Goal: Transaction & Acquisition: Purchase product/service

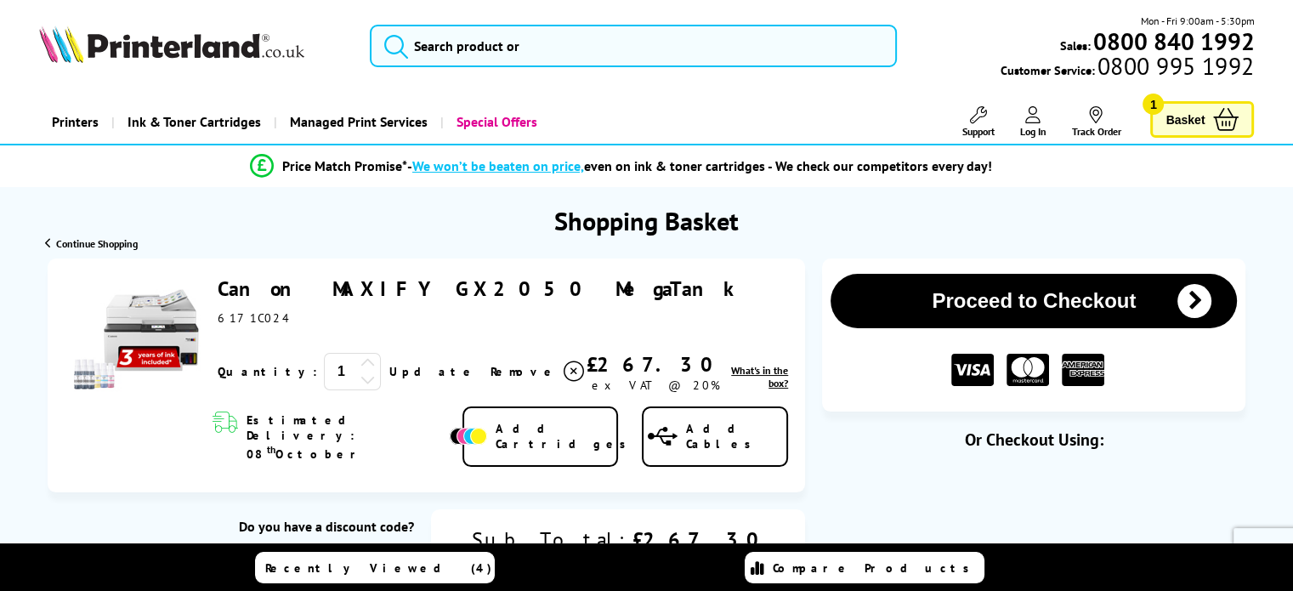
click at [414, 547] on input "text" at bounding box center [281, 570] width 265 height 46
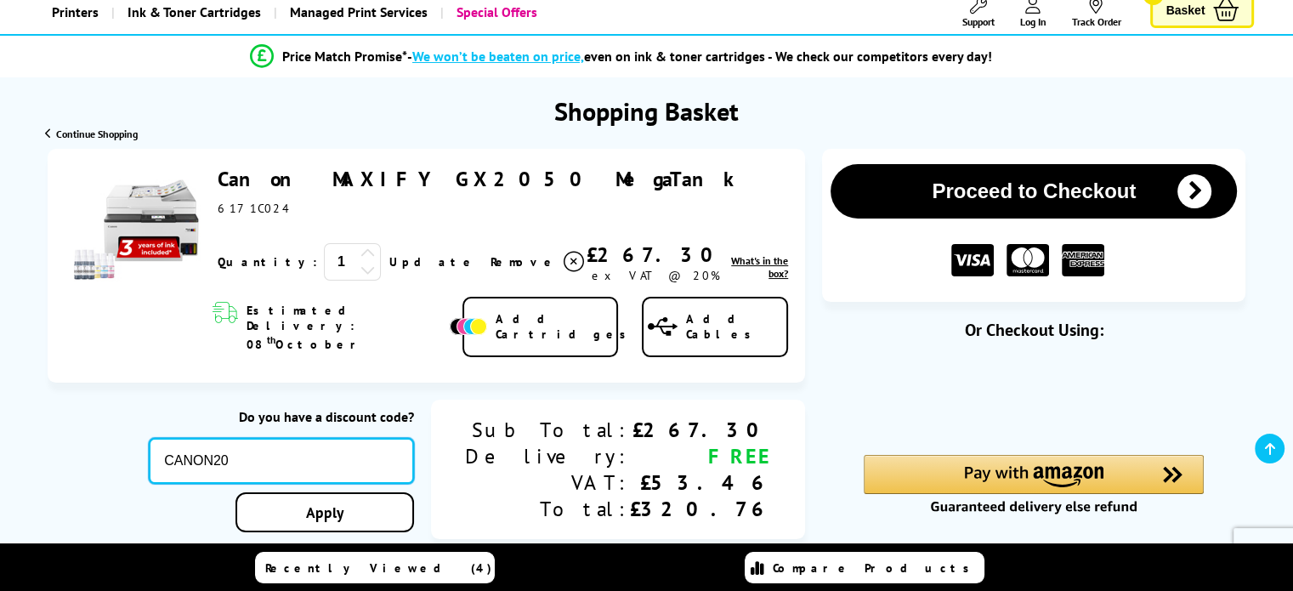
scroll to position [148, 0]
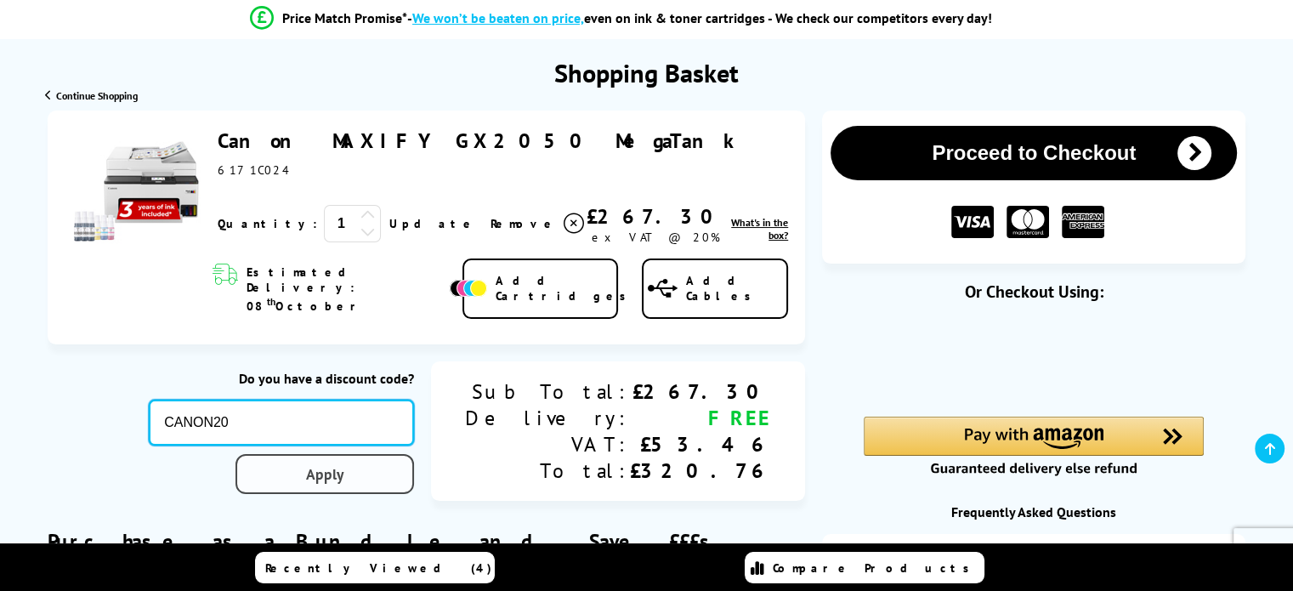
type input "CANON20"
click at [416, 455] on div "Proceed to Checkout Shopping Basket 1 Update" at bounding box center [646, 517] width 1293 height 813
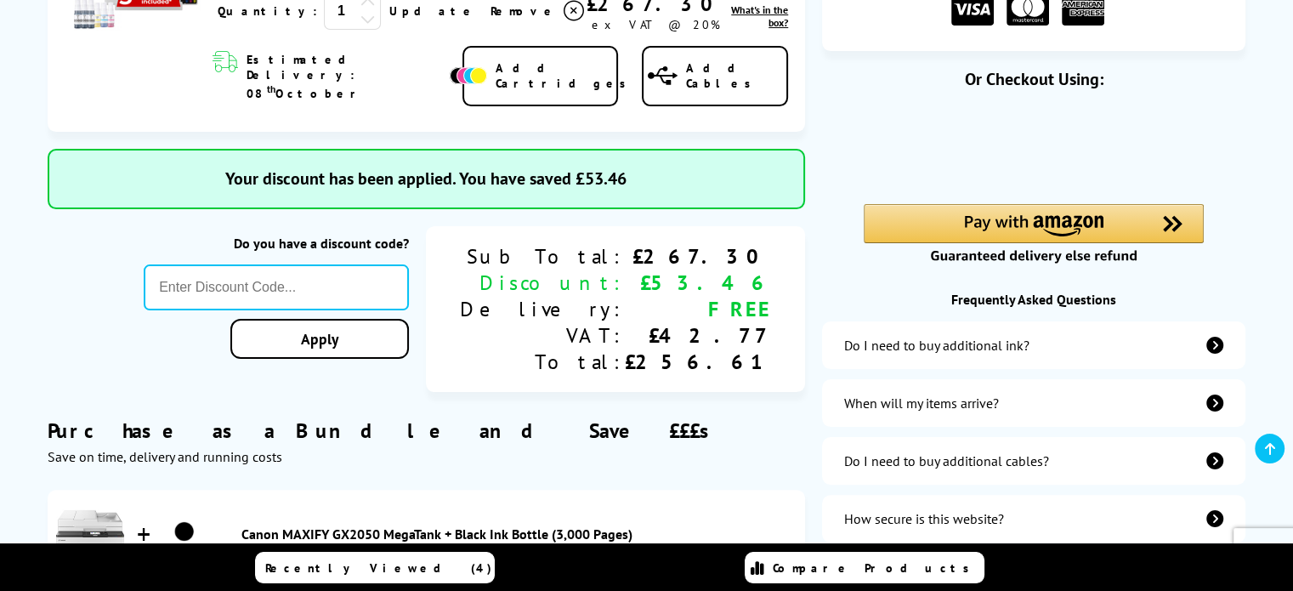
scroll to position [363, 0]
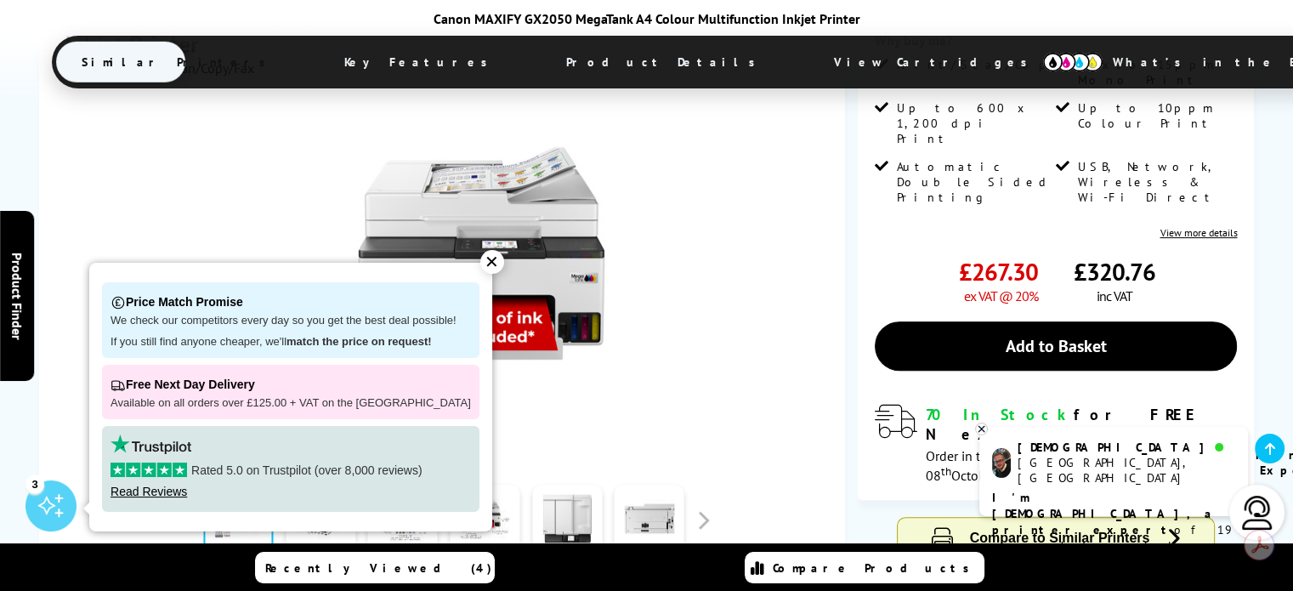
scroll to position [533, 0]
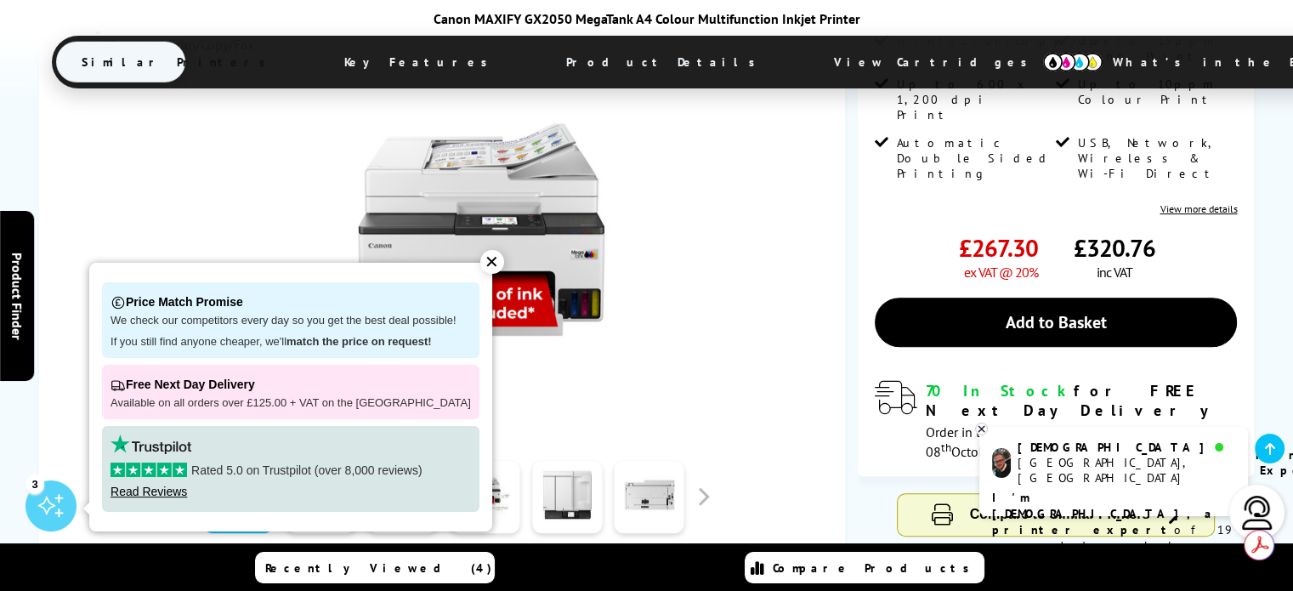
click at [480, 268] on div "✕" at bounding box center [492, 262] width 24 height 24
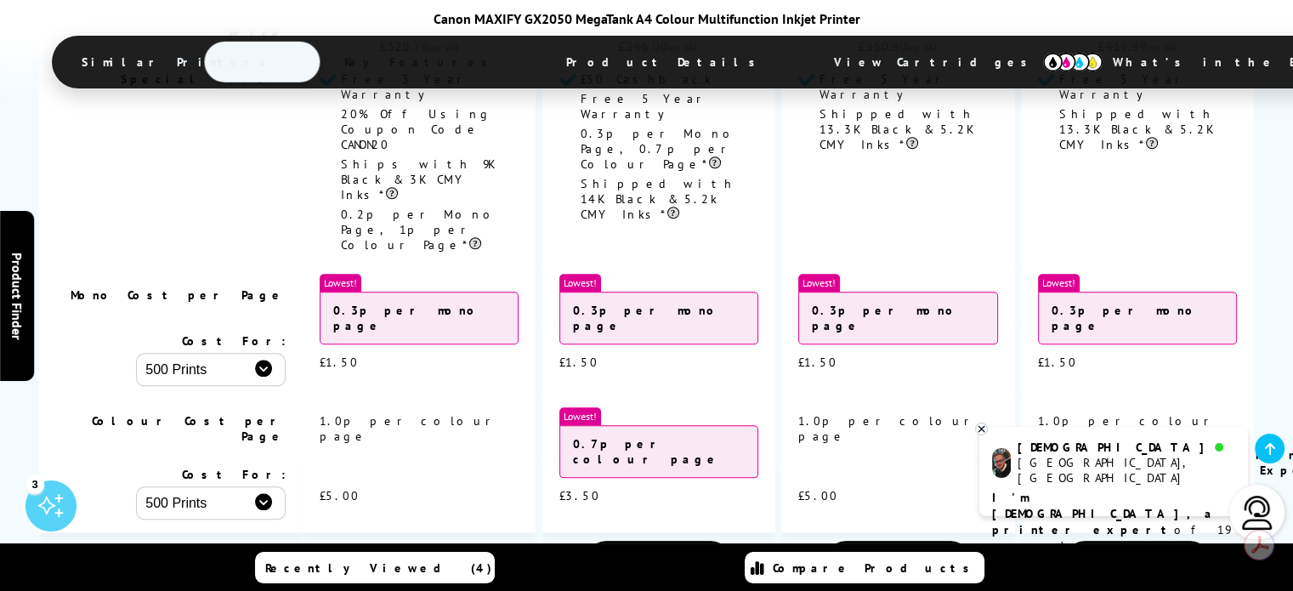
scroll to position [1749, 0]
